Goal: Transaction & Acquisition: Purchase product/service

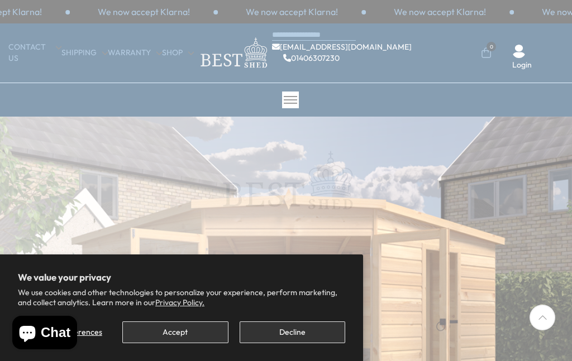
click at [167, 333] on button "Accept" at bounding box center [175, 333] width 106 height 22
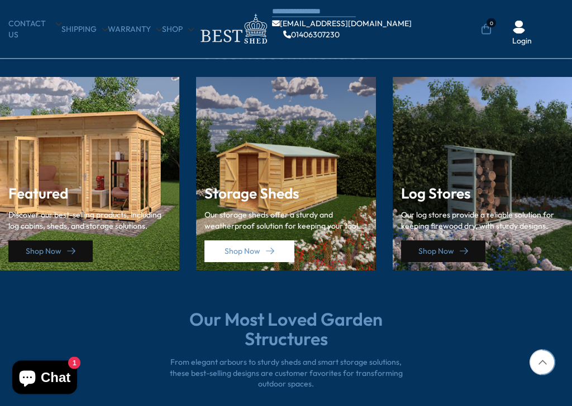
scroll to position [1513, 0]
click at [289, 178] on div "Storage Sheds Our storage sheds offer a sturdy and weatherproof solution for ke…" at bounding box center [285, 220] width 162 height 85
click at [241, 252] on link "Shop Now" at bounding box center [249, 252] width 90 height 22
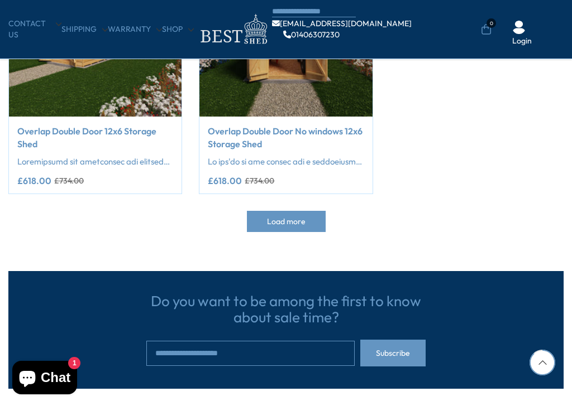
scroll to position [1911, 0]
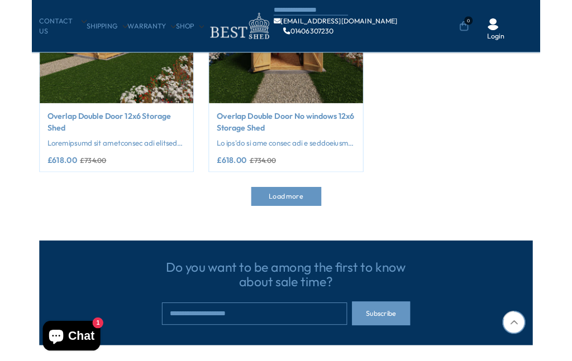
scroll to position [1757, 0]
